Goal: Transaction & Acquisition: Download file/media

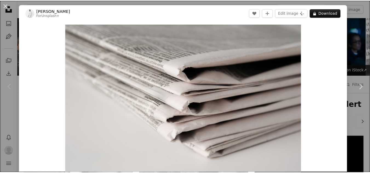
scroll to position [50, 0]
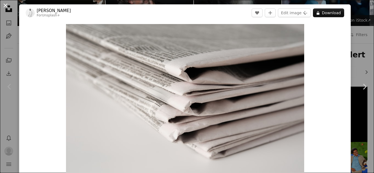
click at [8, 5] on button "An X shape" at bounding box center [5, 5] width 7 height 7
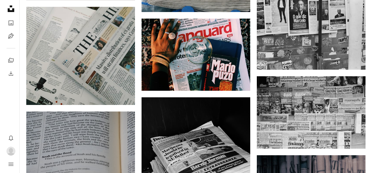
scroll to position [306, 0]
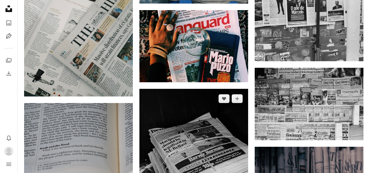
click at [204, 130] on img at bounding box center [193, 161] width 109 height 144
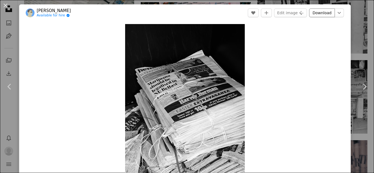
click at [325, 11] on link "Download" at bounding box center [322, 12] width 26 height 9
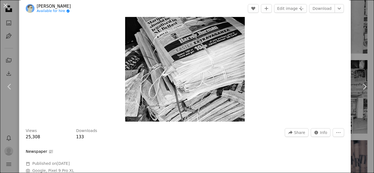
scroll to position [64, 0]
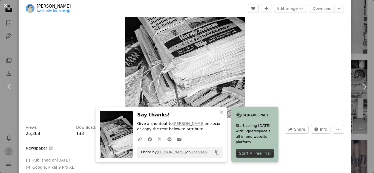
click at [215, 151] on icon "Copy content" at bounding box center [217, 152] width 5 height 5
